Goal: Task Accomplishment & Management: Use online tool/utility

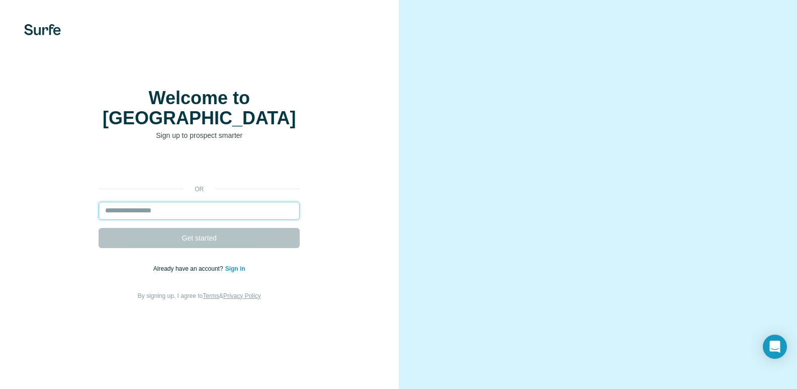
click at [146, 218] on input "email" at bounding box center [199, 211] width 201 height 18
click at [140, 220] on input "email" at bounding box center [199, 211] width 201 height 18
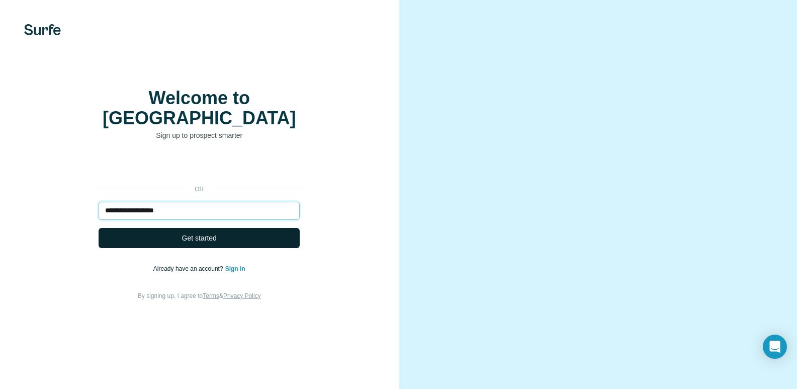
type input "**********"
click at [206, 243] on span "Get started" at bounding box center [199, 238] width 35 height 10
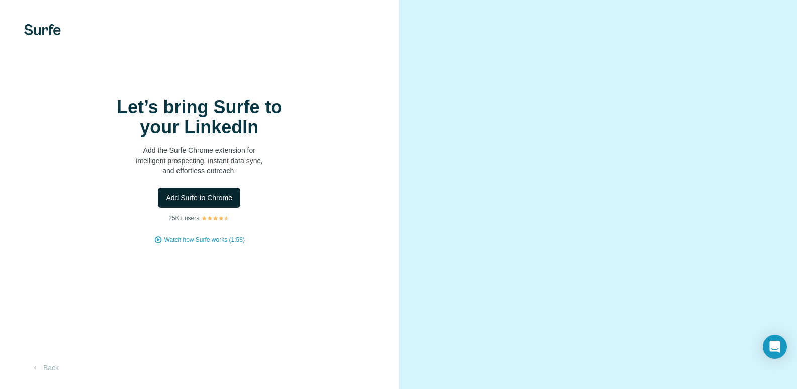
click at [224, 203] on span "Add Surfe to Chrome" at bounding box center [199, 198] width 66 height 10
click at [192, 203] on span "Add Surfe to Chrome" at bounding box center [199, 198] width 66 height 10
click at [538, 201] on video at bounding box center [598, 194] width 342 height 171
click at [694, 135] on video at bounding box center [598, 194] width 342 height 171
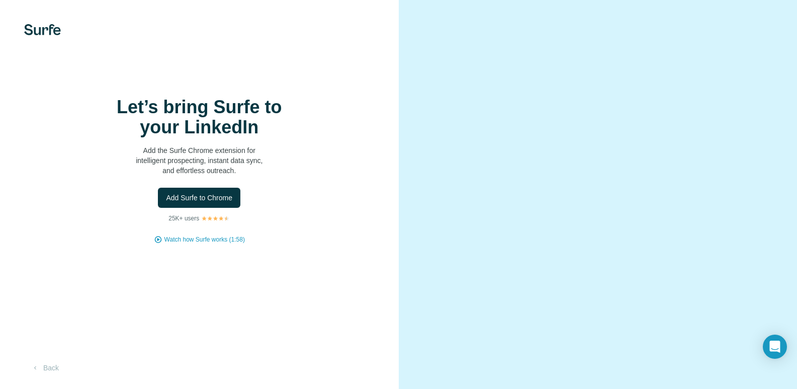
click at [694, 135] on video at bounding box center [598, 194] width 342 height 171
click at [216, 244] on span "Watch how Surfe works (1:58)" at bounding box center [204, 239] width 80 height 9
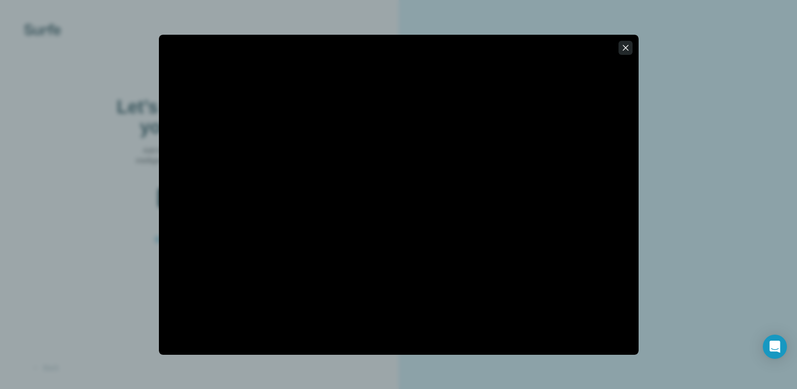
click at [625, 47] on icon "button" at bounding box center [625, 48] width 6 height 6
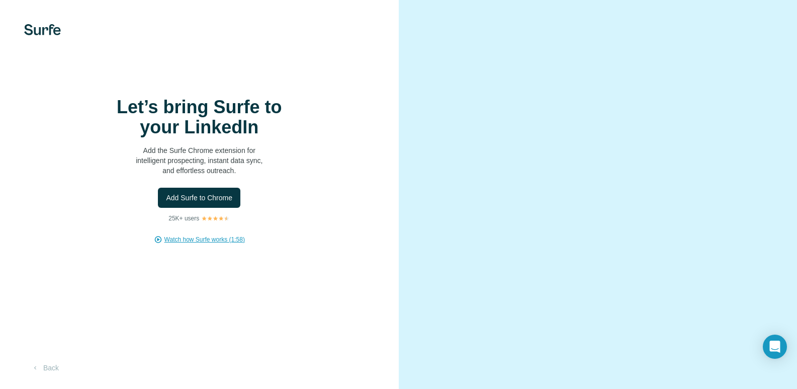
click at [541, 109] on video at bounding box center [598, 194] width 342 height 171
click at [223, 244] on span "Watch how Surfe works (1:58)" at bounding box center [204, 239] width 80 height 9
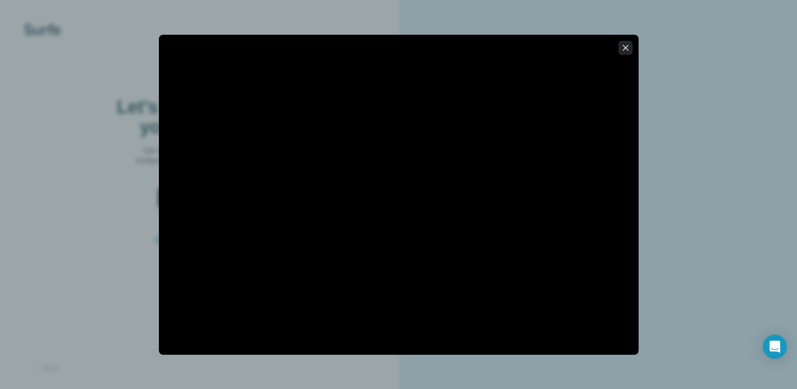
click at [624, 53] on button "button" at bounding box center [625, 48] width 14 height 14
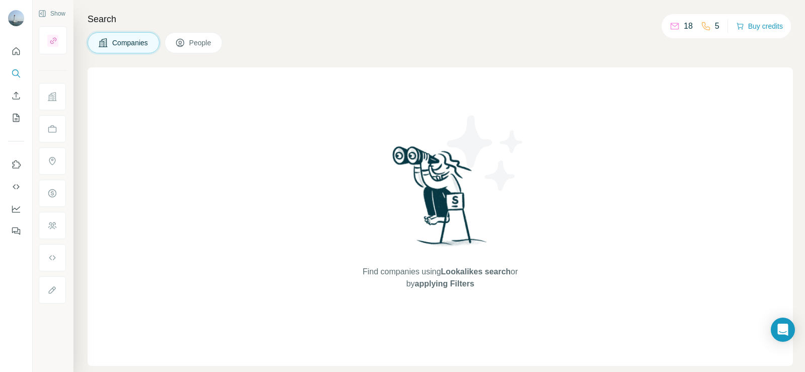
click at [130, 40] on span "Companies" at bounding box center [130, 43] width 37 height 10
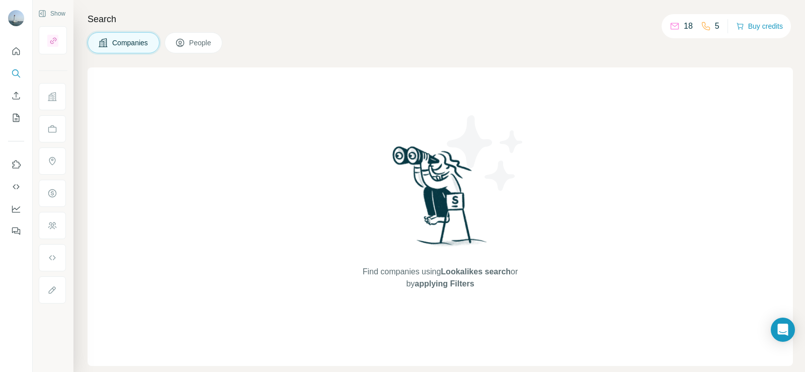
click at [130, 40] on span "Companies" at bounding box center [130, 43] width 37 height 10
click at [130, 43] on span "Companies" at bounding box center [130, 43] width 37 height 10
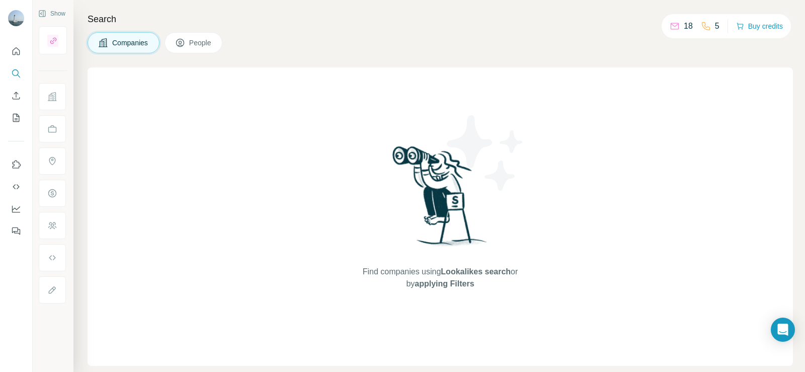
click at [130, 43] on span "Companies" at bounding box center [130, 43] width 37 height 10
click at [193, 42] on span "People" at bounding box center [200, 43] width 23 height 10
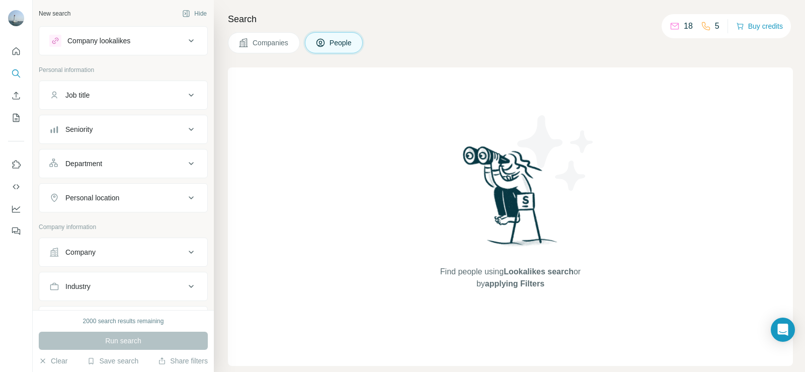
click at [185, 39] on icon at bounding box center [191, 41] width 12 height 12
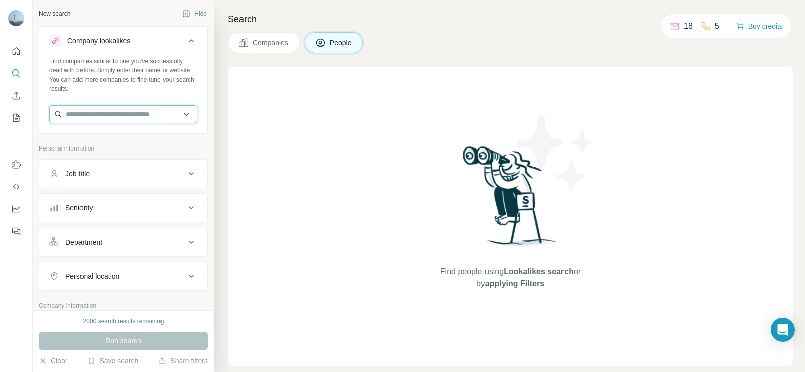
click at [177, 113] on input "text" at bounding box center [123, 114] width 148 height 18
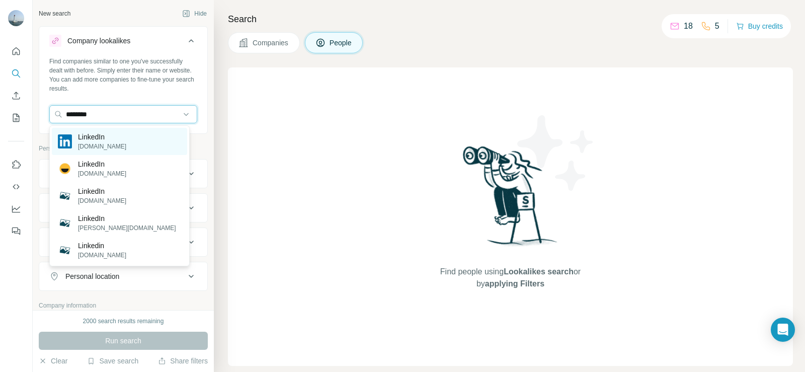
type input "********"
click at [96, 141] on p "LinkedIn" at bounding box center [102, 137] width 48 height 10
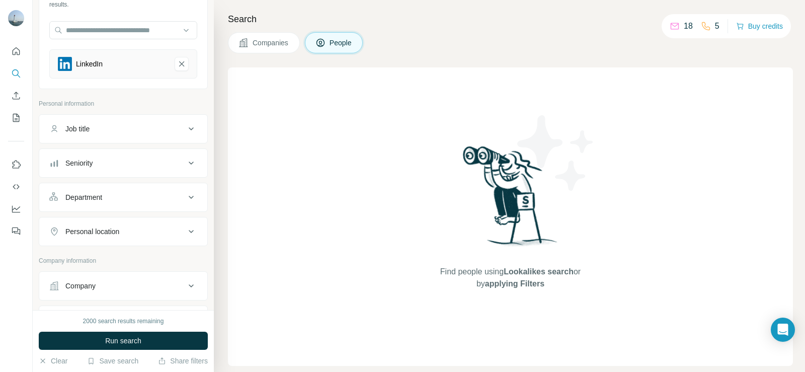
scroll to position [105, 0]
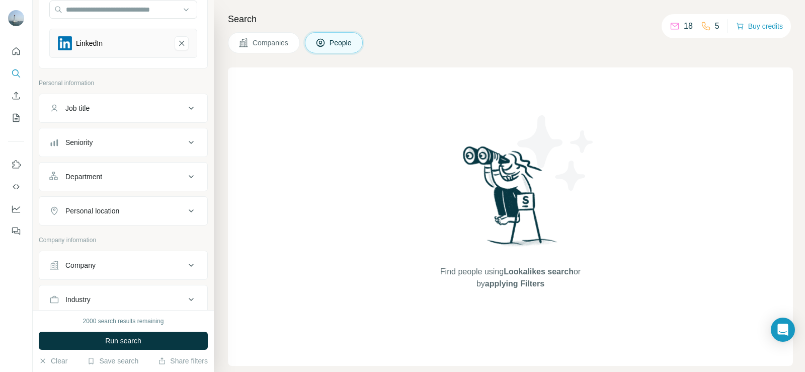
click at [185, 109] on icon at bounding box center [191, 108] width 12 height 12
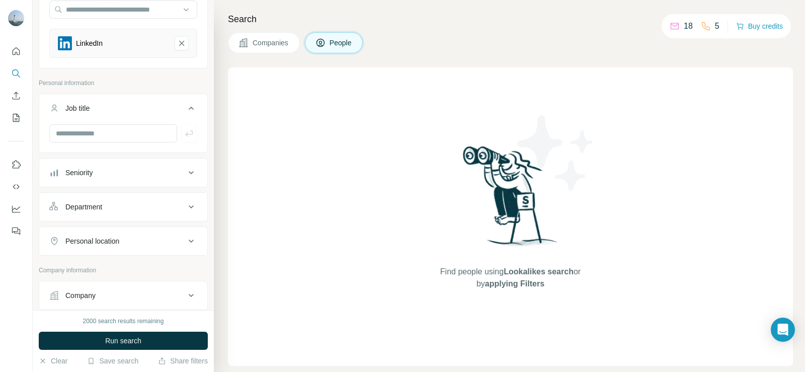
click at [185, 109] on icon at bounding box center [191, 108] width 12 height 12
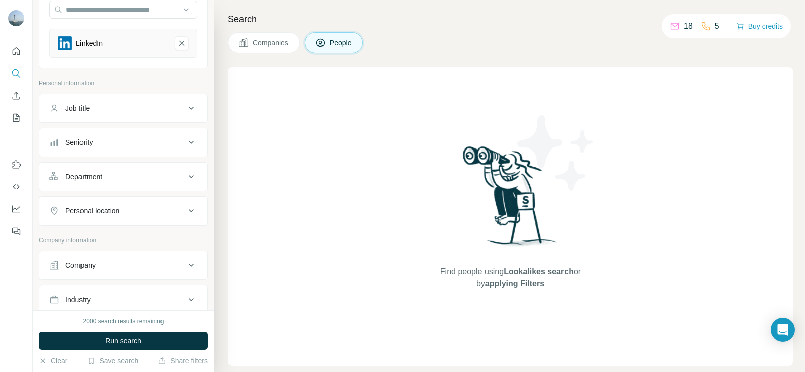
click at [185, 109] on icon at bounding box center [191, 108] width 12 height 12
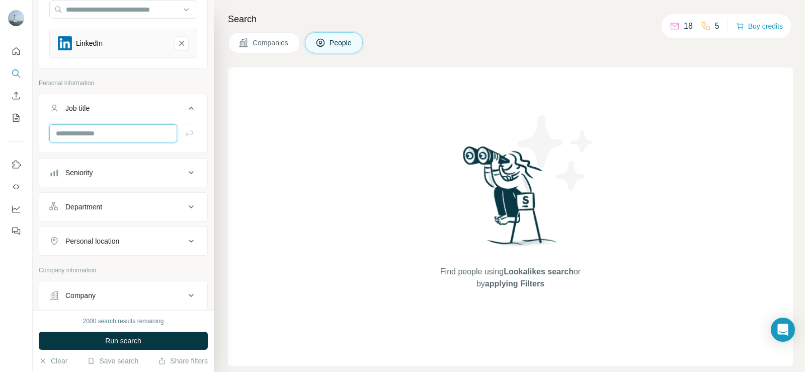
click at [78, 133] on input "text" at bounding box center [113, 133] width 128 height 18
click at [185, 176] on icon at bounding box center [191, 172] width 12 height 12
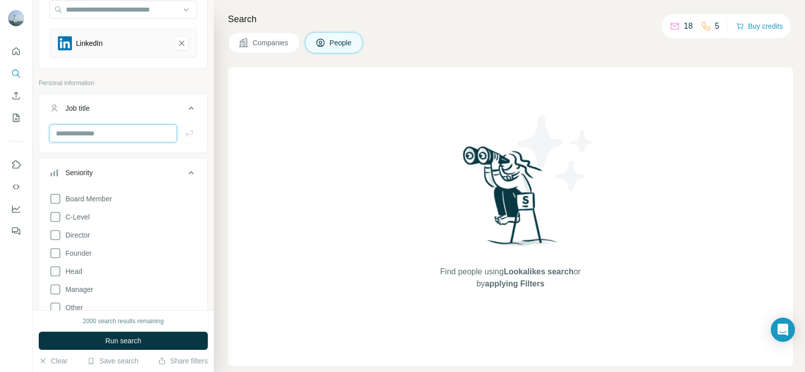
click at [127, 134] on input "text" at bounding box center [113, 133] width 128 height 18
click at [79, 135] on input "text" at bounding box center [113, 133] width 128 height 18
click at [79, 131] on input "**********" at bounding box center [113, 133] width 128 height 18
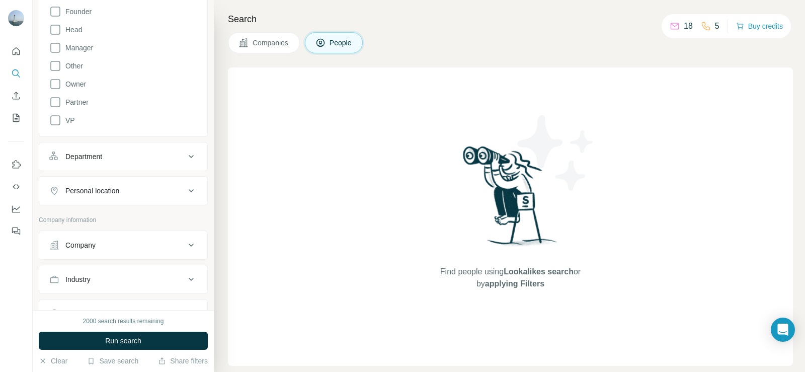
scroll to position [362, 0]
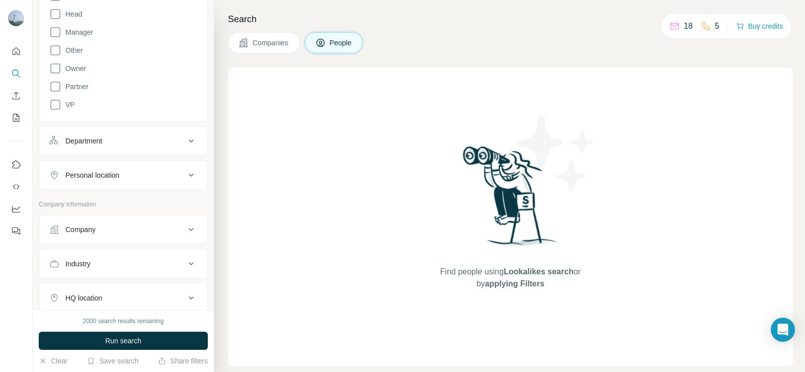
type input "**********"
click at [185, 138] on icon at bounding box center [191, 141] width 12 height 12
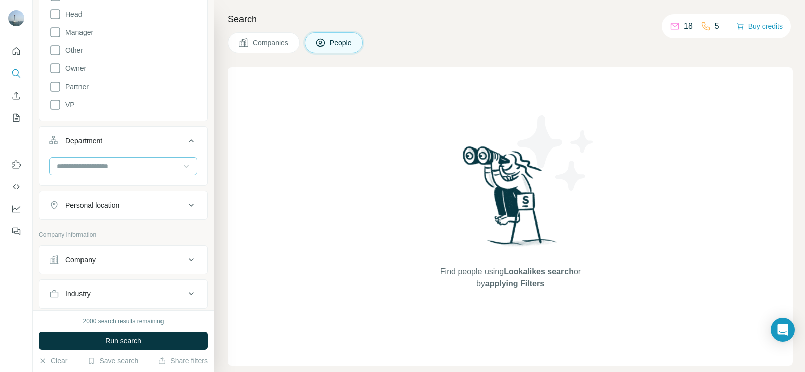
click at [183, 166] on icon at bounding box center [186, 166] width 10 height 10
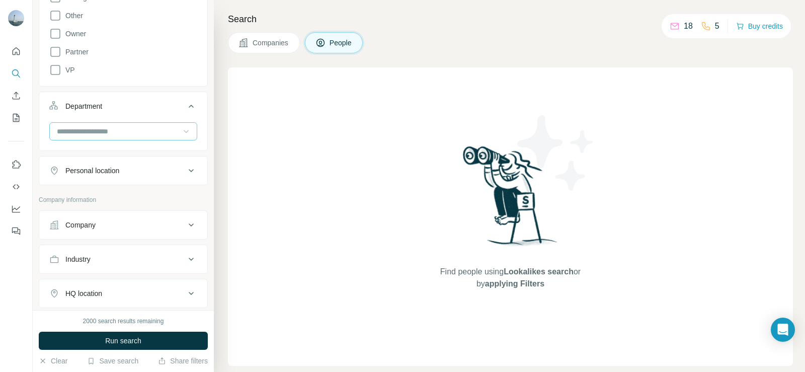
scroll to position [398, 0]
click at [189, 168] on icon at bounding box center [191, 168] width 5 height 3
click at [100, 195] on input "text" at bounding box center [123, 194] width 148 height 18
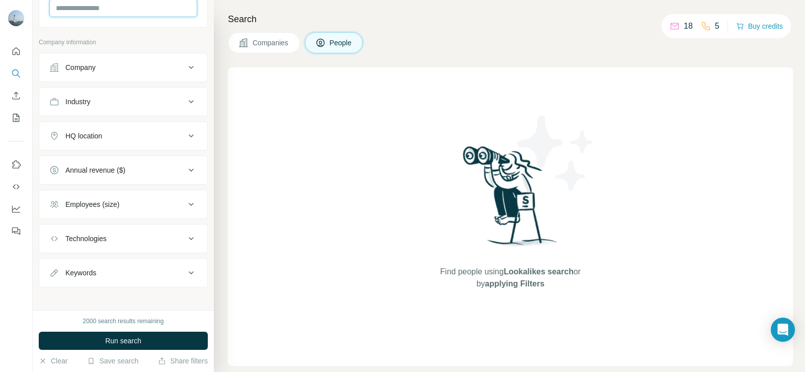
scroll to position [582, 0]
click at [185, 71] on icon at bounding box center [191, 69] width 12 height 12
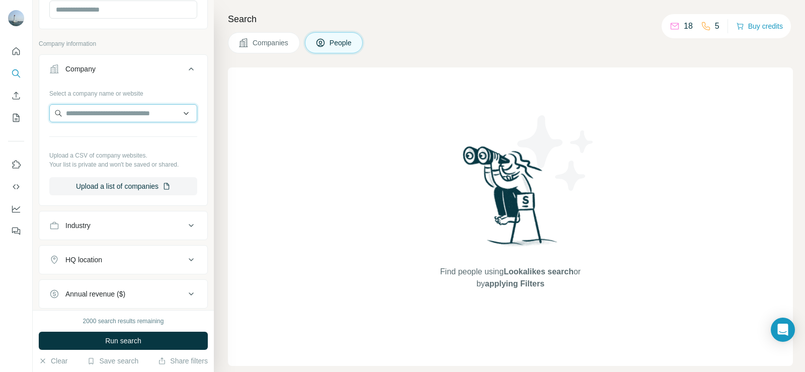
click at [104, 115] on input "text" at bounding box center [123, 113] width 148 height 18
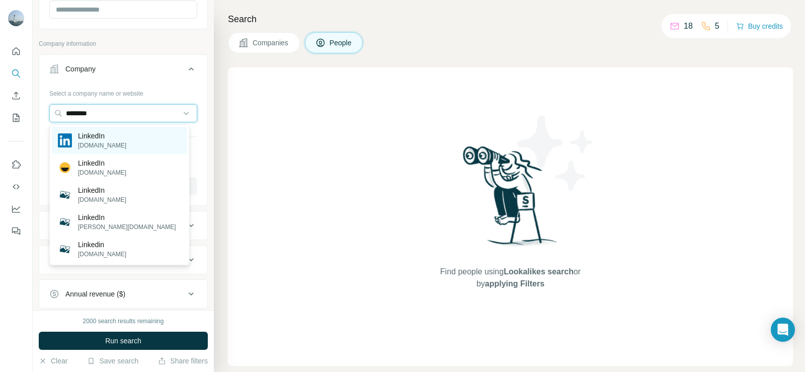
type input "********"
click at [84, 144] on p "linkedin.com" at bounding box center [102, 145] width 48 height 9
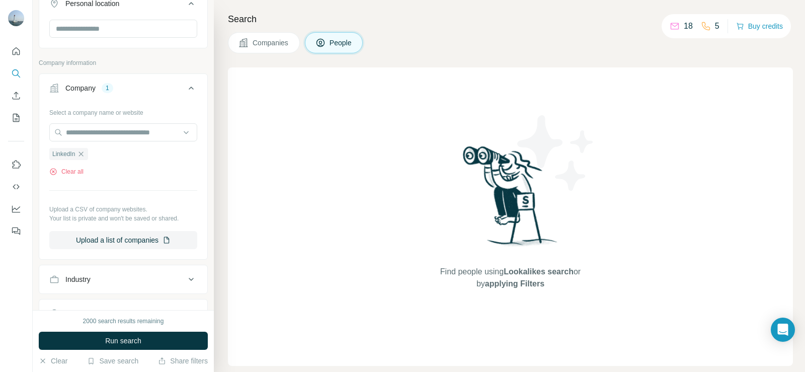
scroll to position [601, 0]
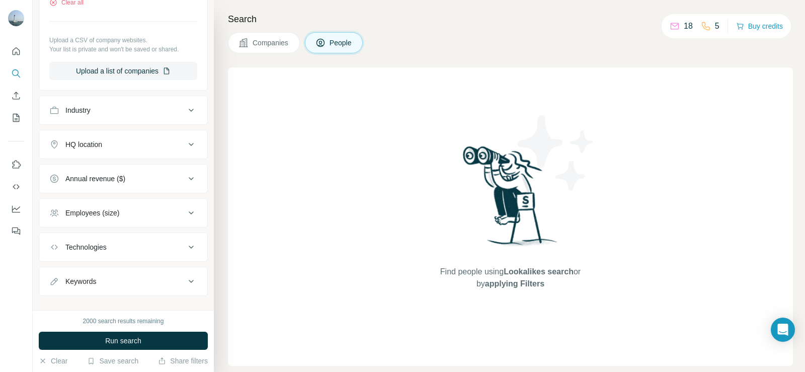
scroll to position [757, 0]
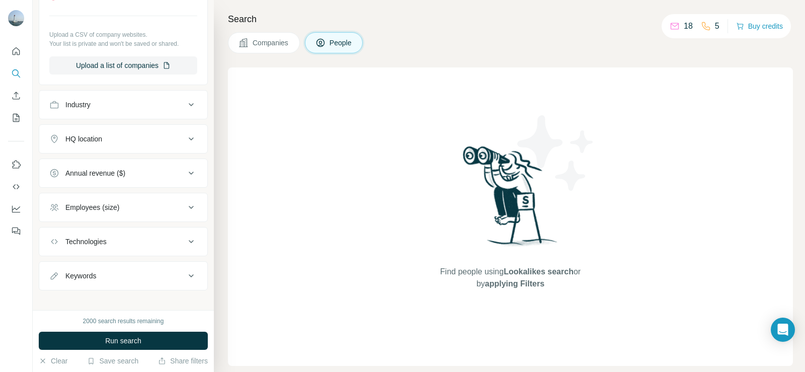
click at [185, 105] on icon at bounding box center [191, 105] width 12 height 12
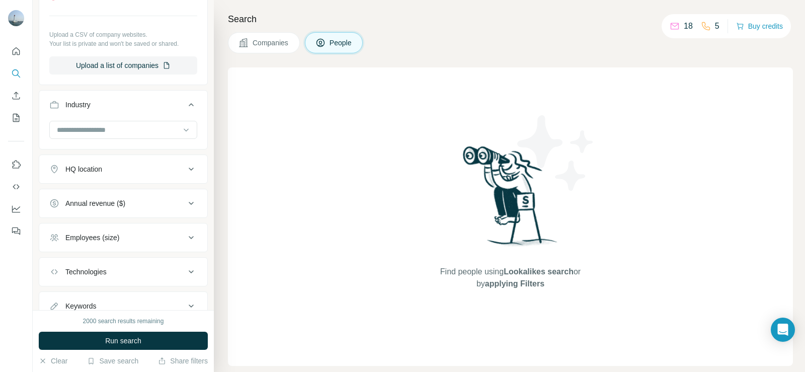
click at [185, 105] on icon at bounding box center [191, 105] width 12 height 12
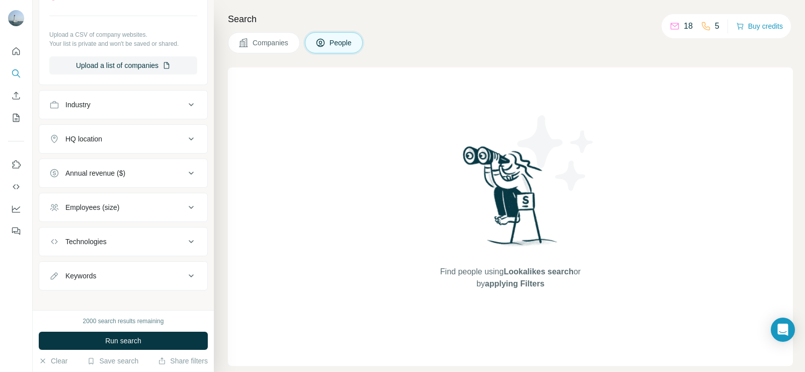
click at [185, 105] on icon at bounding box center [191, 105] width 12 height 12
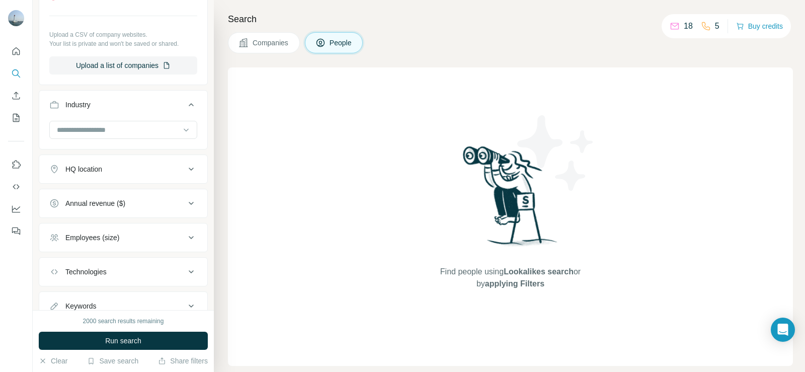
click at [185, 167] on icon at bounding box center [191, 169] width 12 height 12
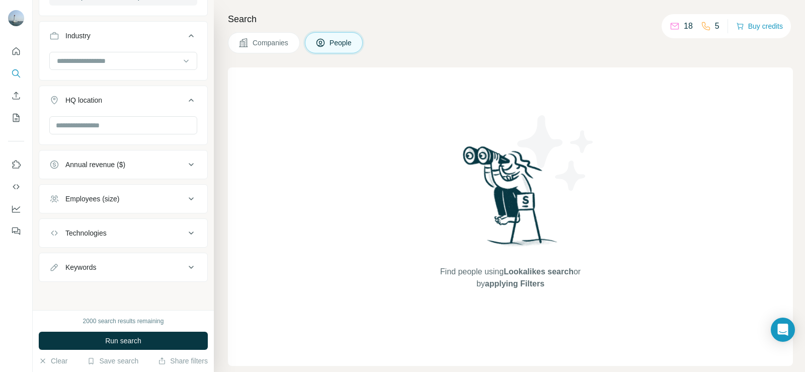
click at [189, 199] on icon at bounding box center [191, 198] width 5 height 3
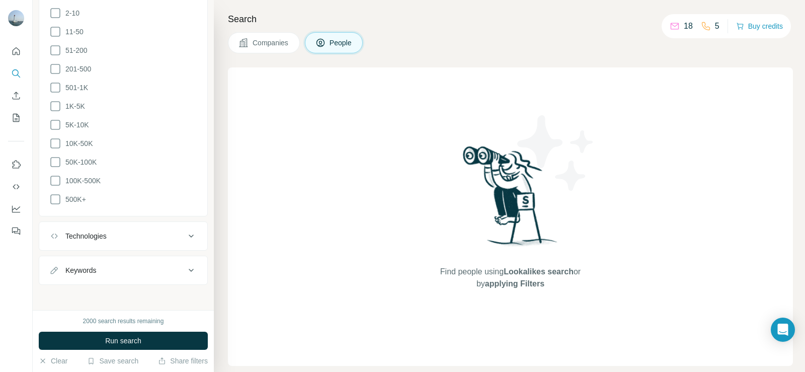
scroll to position [1055, 0]
click at [185, 273] on icon at bounding box center [191, 267] width 12 height 12
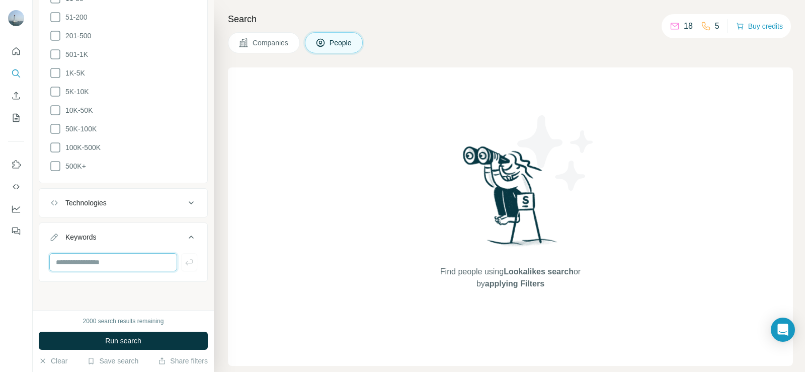
click at [64, 261] on input "text" at bounding box center [113, 262] width 128 height 18
drag, startPoint x: 81, startPoint y: 262, endPoint x: 156, endPoint y: 261, distance: 74.4
click at [101, 292] on div "**********" at bounding box center [123, 155] width 181 height 310
type input "*********"
click at [184, 266] on icon "button" at bounding box center [189, 262] width 10 height 10
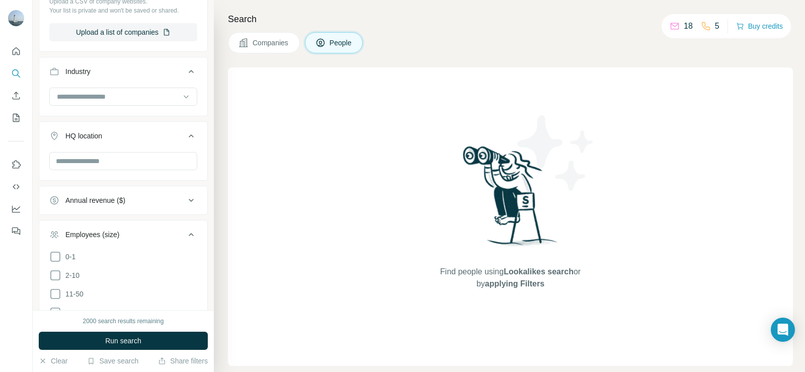
scroll to position [864, 0]
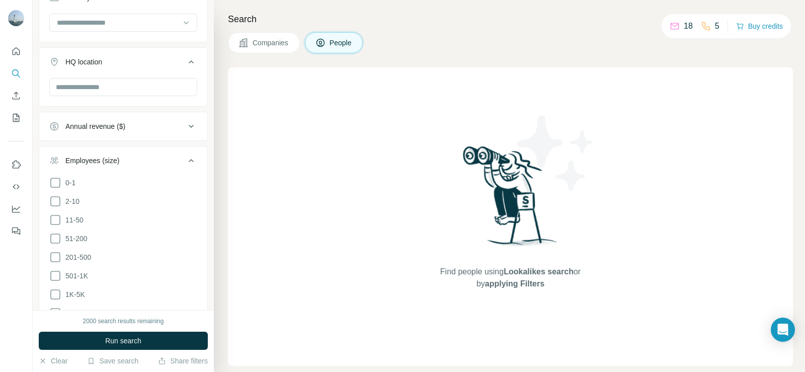
click at [339, 35] on button "People" at bounding box center [334, 42] width 58 height 21
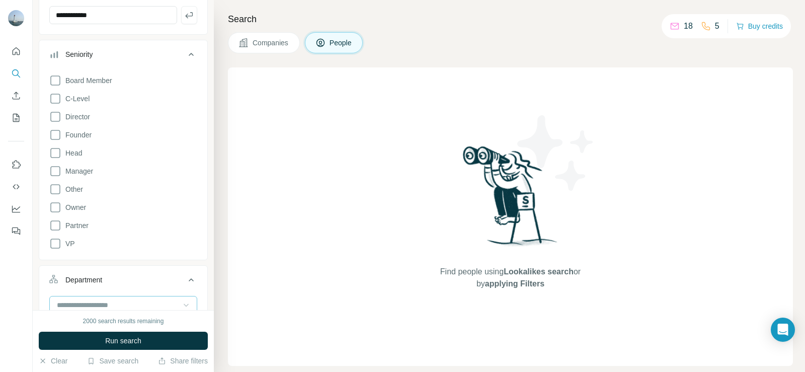
scroll to position [252, 0]
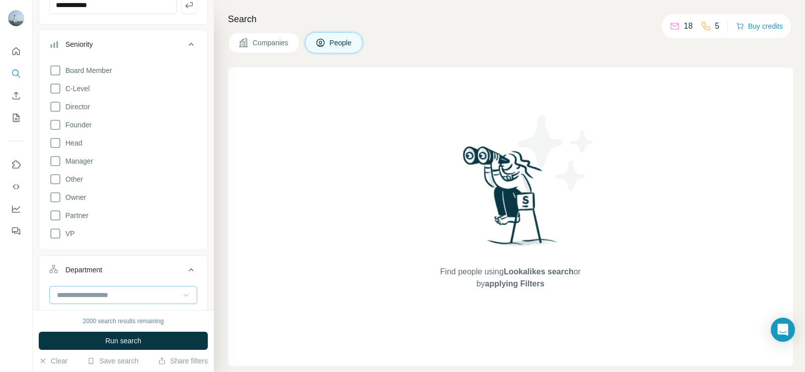
click at [185, 350] on input "text" at bounding box center [123, 359] width 148 height 18
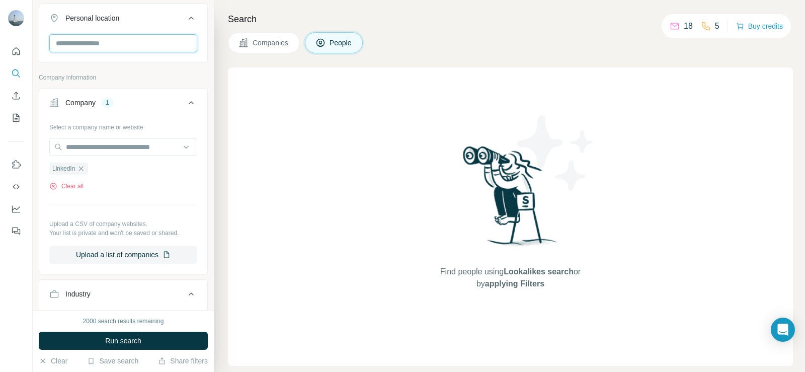
scroll to position [570, 0]
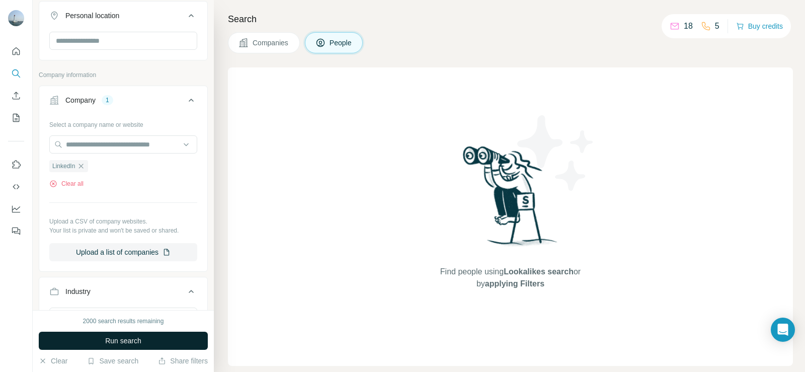
click at [112, 336] on span "Run search" at bounding box center [123, 340] width 36 height 10
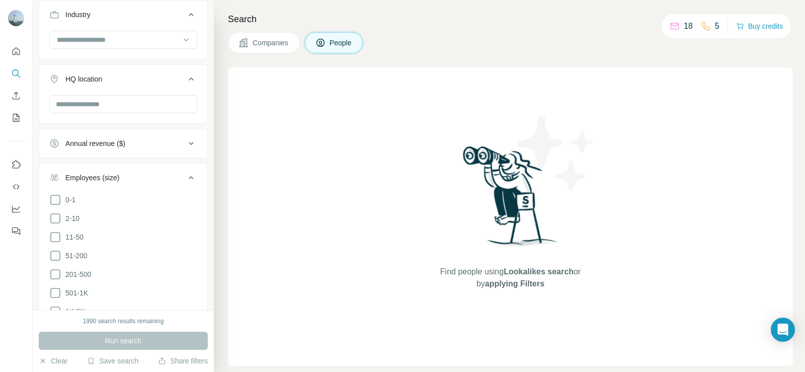
scroll to position [1121, 0]
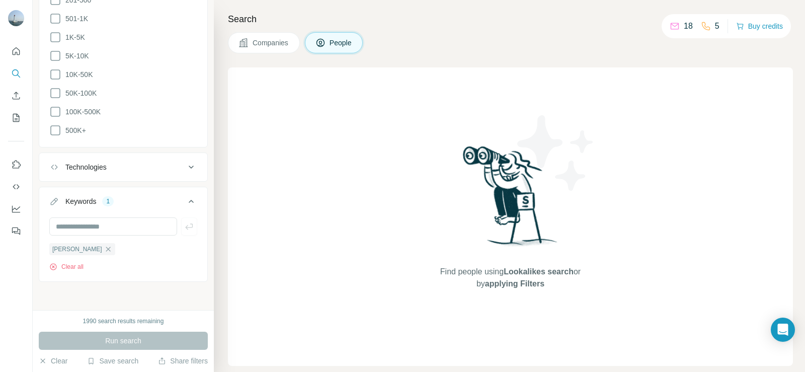
click at [185, 171] on icon at bounding box center [191, 167] width 12 height 12
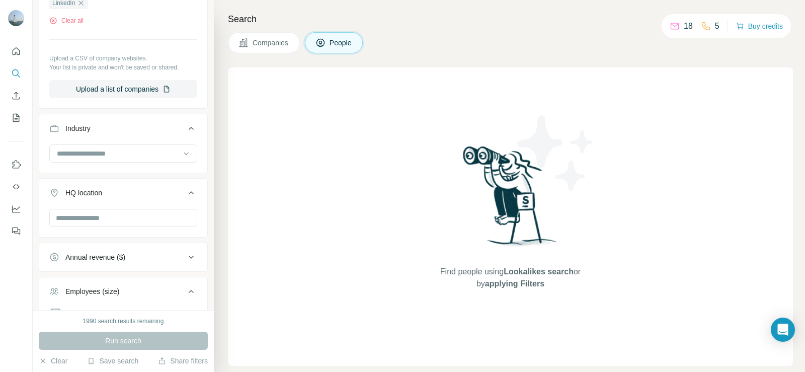
scroll to position [736, 0]
click at [181, 152] on icon at bounding box center [186, 151] width 10 height 10
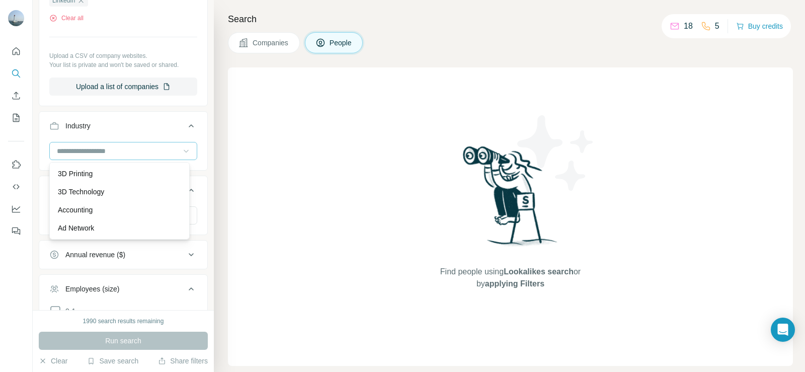
click at [181, 152] on icon at bounding box center [186, 151] width 10 height 10
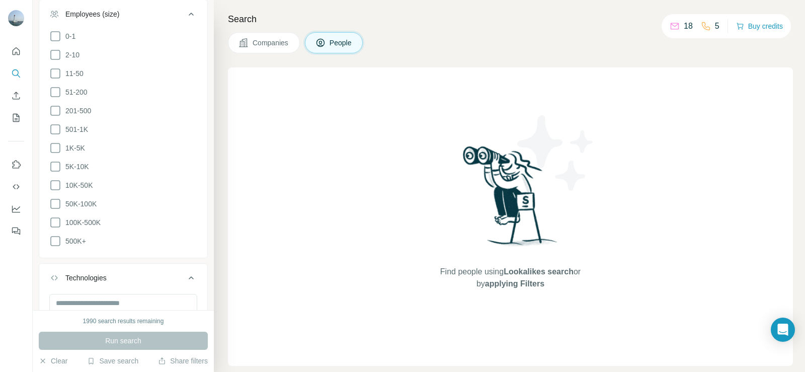
scroll to position [1151, 0]
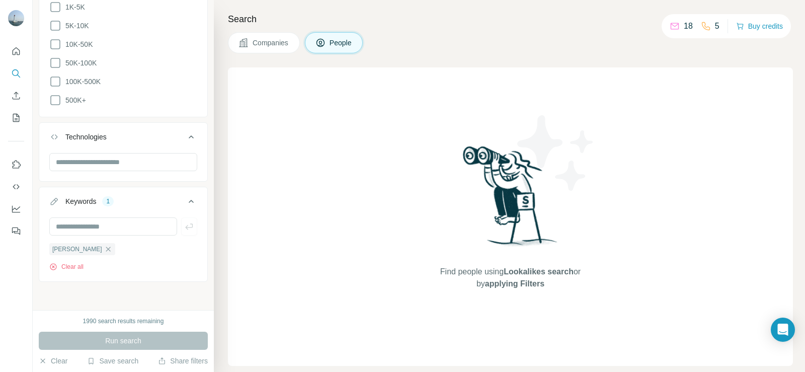
click at [216, 265] on div "Search Companies People Find people using Lookalikes search or by applying Filt…" at bounding box center [509, 186] width 591 height 372
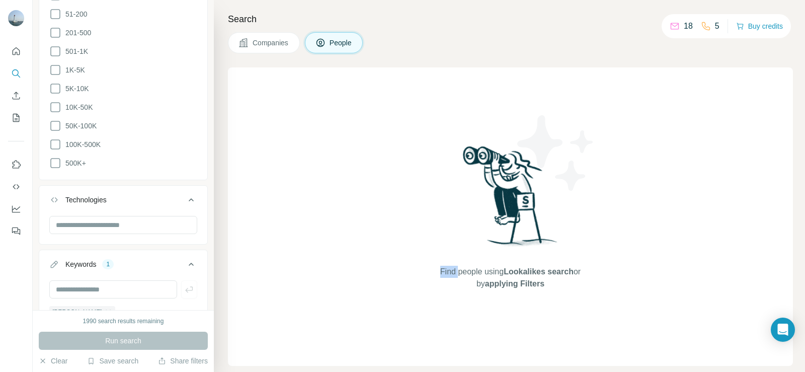
scroll to position [1138, 0]
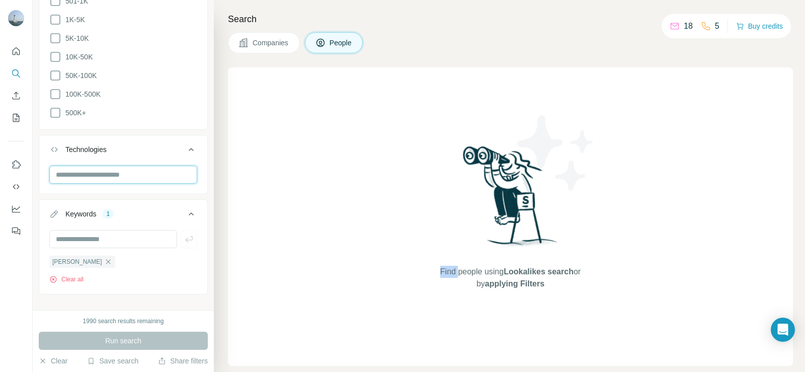
click at [152, 176] on input "text" at bounding box center [123, 174] width 148 height 18
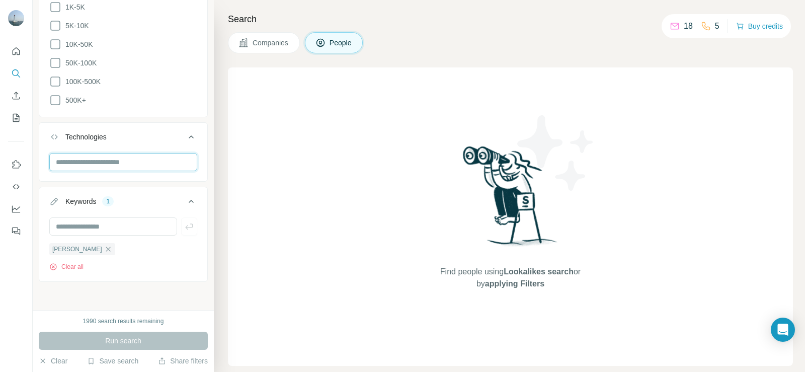
scroll to position [1133, 0]
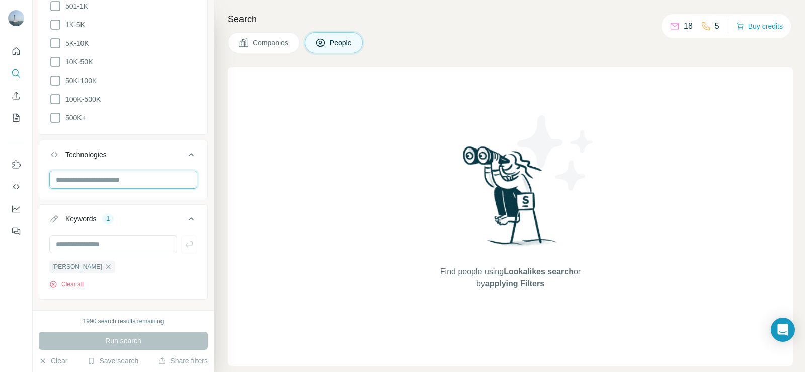
click at [164, 183] on input "text" at bounding box center [123, 179] width 148 height 18
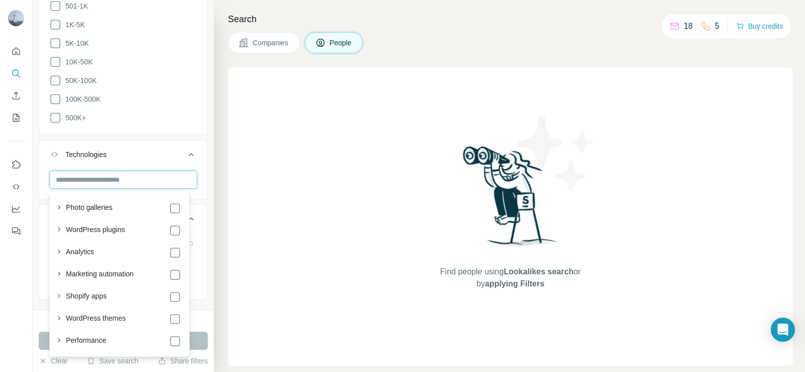
click at [164, 183] on input "text" at bounding box center [123, 179] width 148 height 18
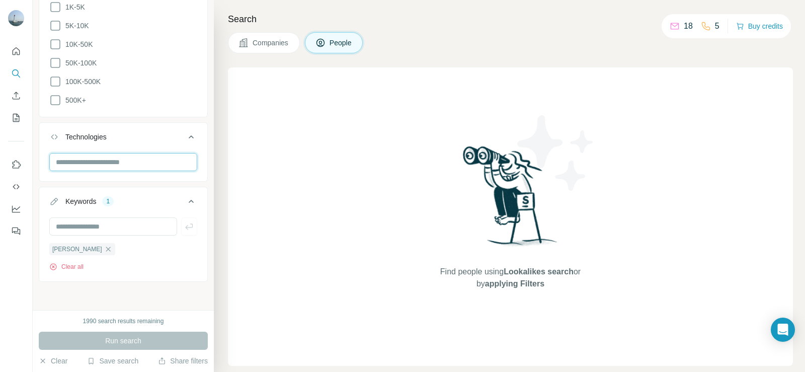
scroll to position [1116, 0]
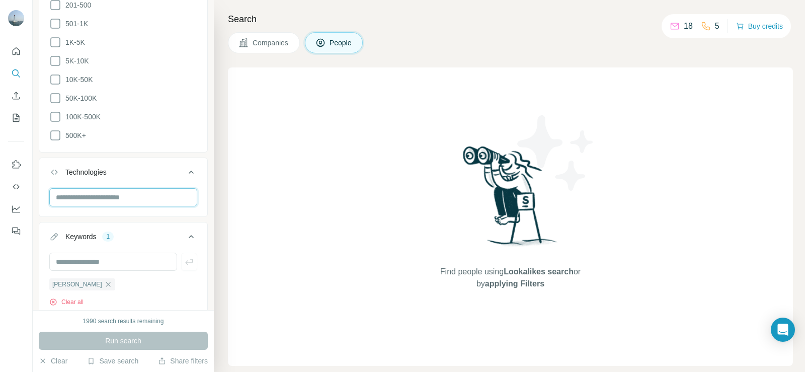
click at [183, 204] on input "text" at bounding box center [123, 197] width 148 height 18
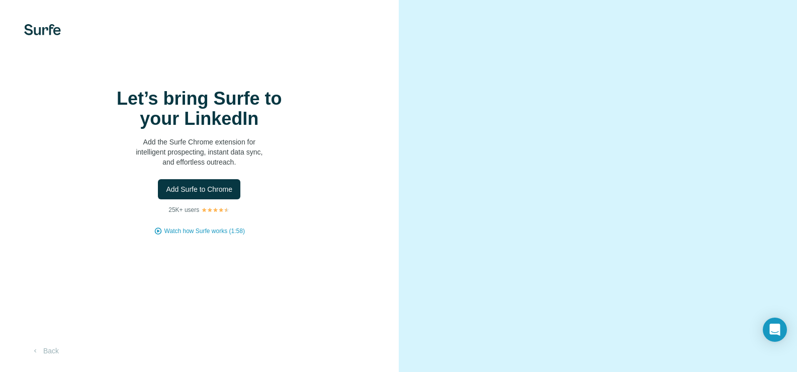
click at [208, 194] on span "Add Surfe to Chrome" at bounding box center [199, 189] width 66 height 10
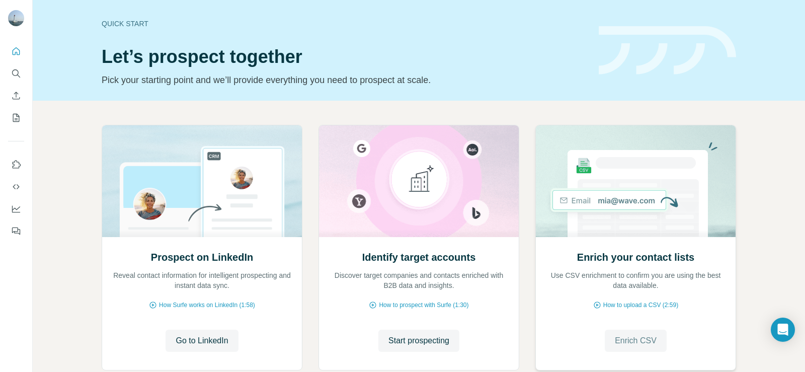
click at [645, 332] on button "Enrich CSV" at bounding box center [635, 340] width 62 height 22
click at [18, 94] on icon "Enrich CSV" at bounding box center [16, 96] width 10 height 10
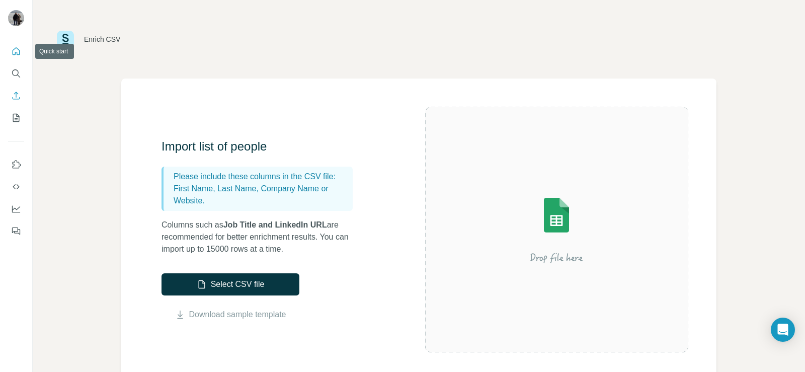
click at [16, 48] on icon "Quick start" at bounding box center [17, 51] width 8 height 8
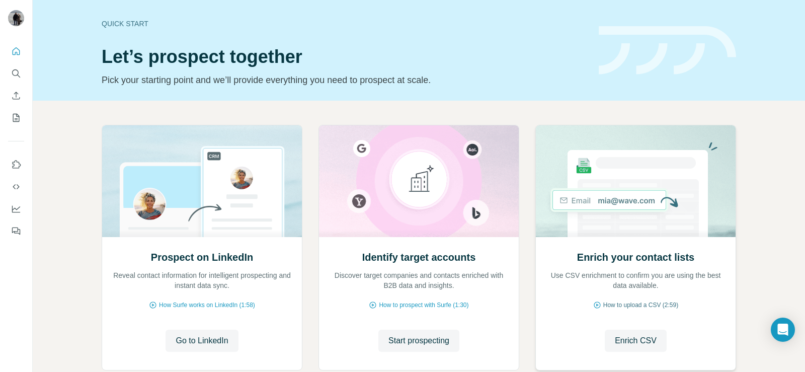
click at [603, 302] on span "How to upload a CSV (2:59)" at bounding box center [640, 304] width 75 height 9
